Goal: Find specific page/section

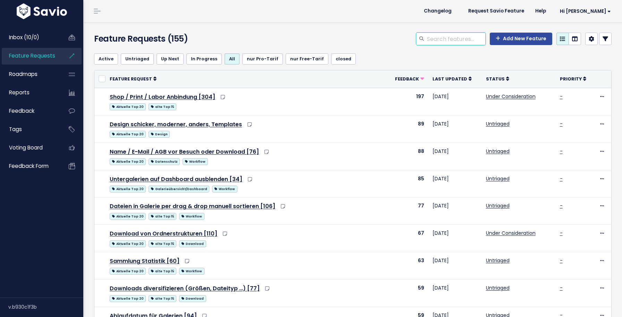
click at [472, 39] on input "search" at bounding box center [456, 39] width 59 height 13
type input "benachrichtigung"
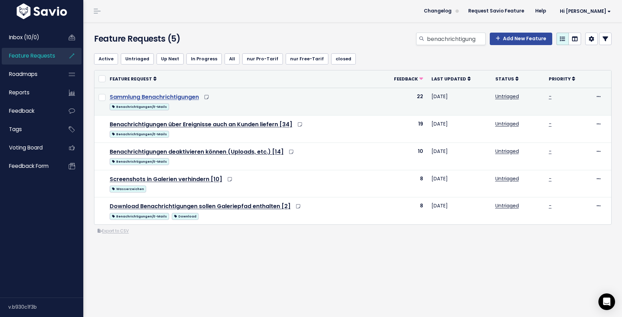
click at [177, 95] on link "Sammlung Benachrichtigungen" at bounding box center [154, 97] width 89 height 8
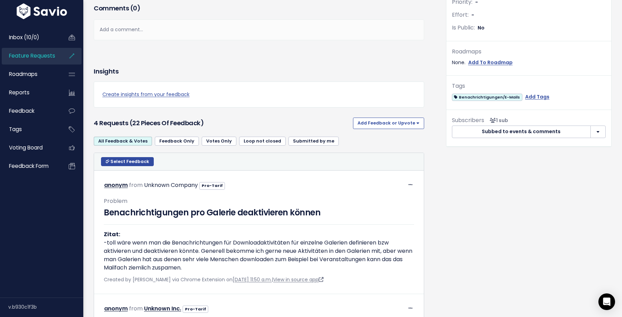
scroll to position [242, 0]
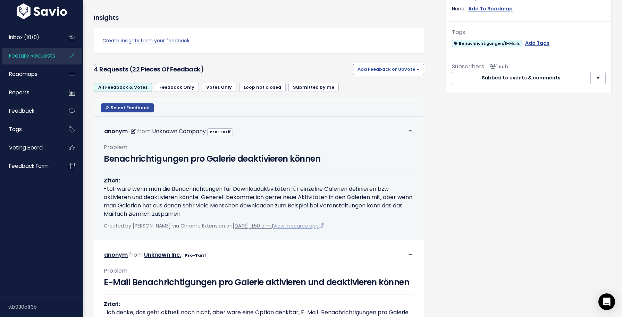
click at [318, 230] on link "View in source app" at bounding box center [298, 226] width 50 height 7
